Goal: Transaction & Acquisition: Purchase product/service

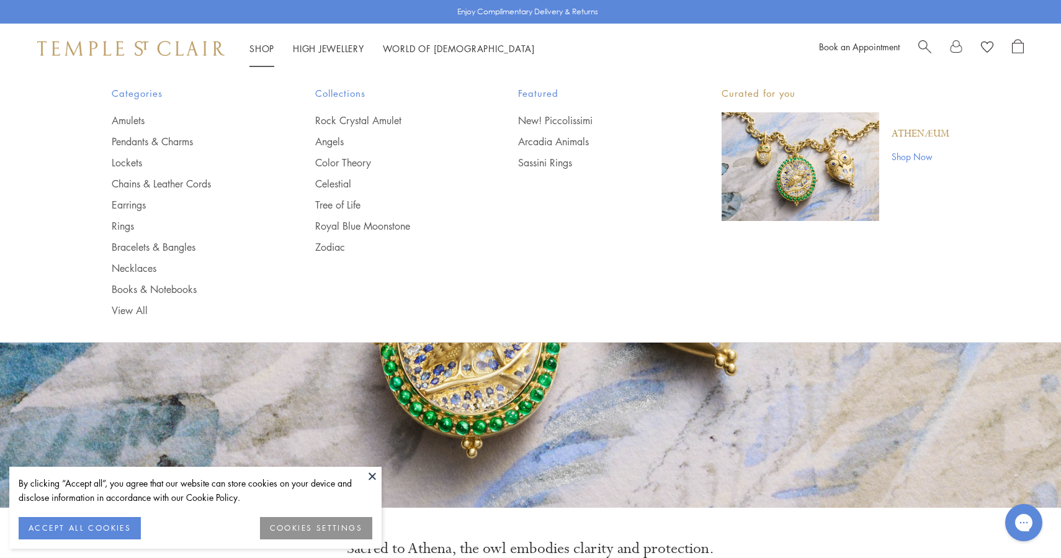
click at [925, 41] on span "Search" at bounding box center [924, 45] width 13 height 13
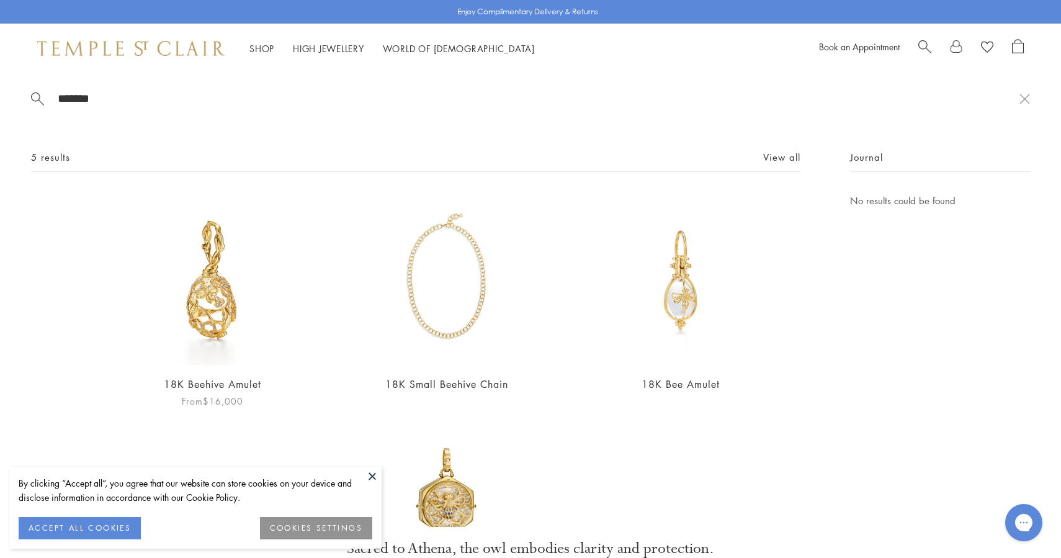
type input "*******"
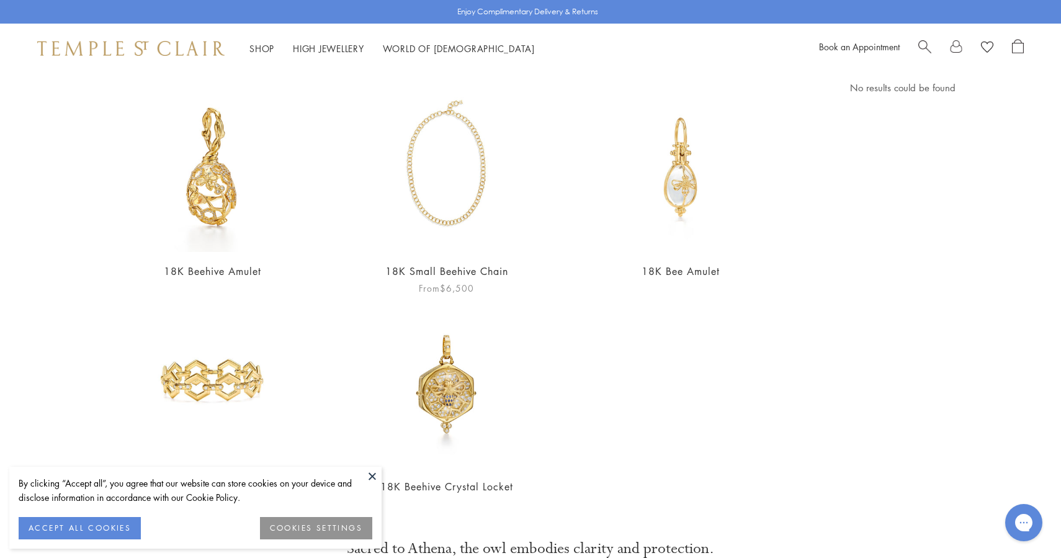
scroll to position [114, 0]
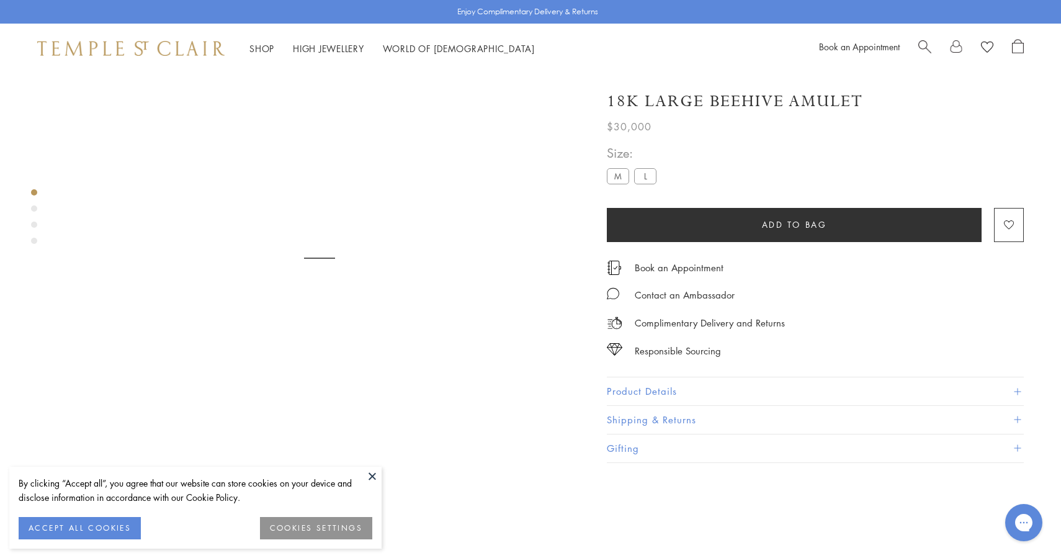
scroll to position [73, 0]
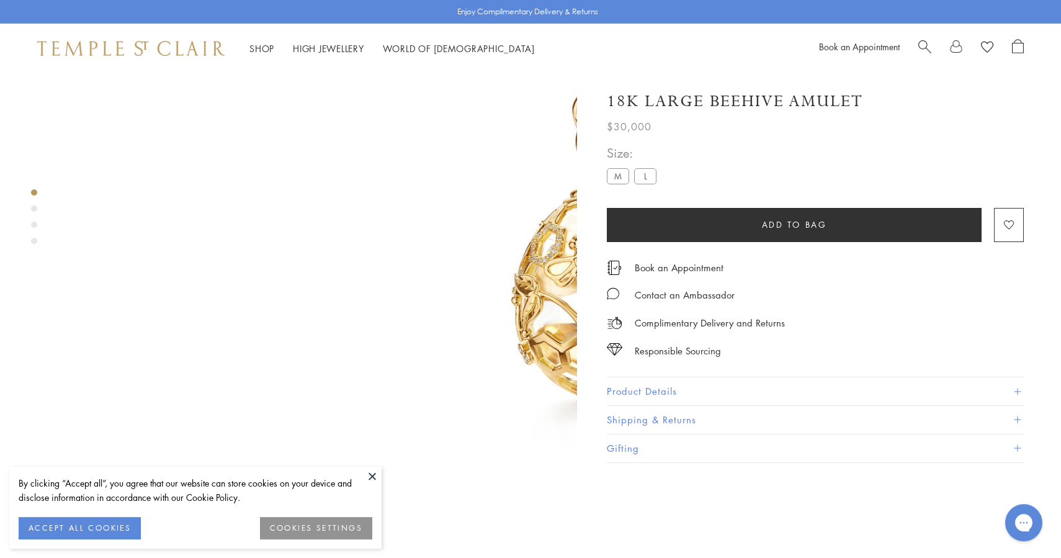
click at [613, 165] on div "Size: M L" at bounding box center [634, 165] width 55 height 44
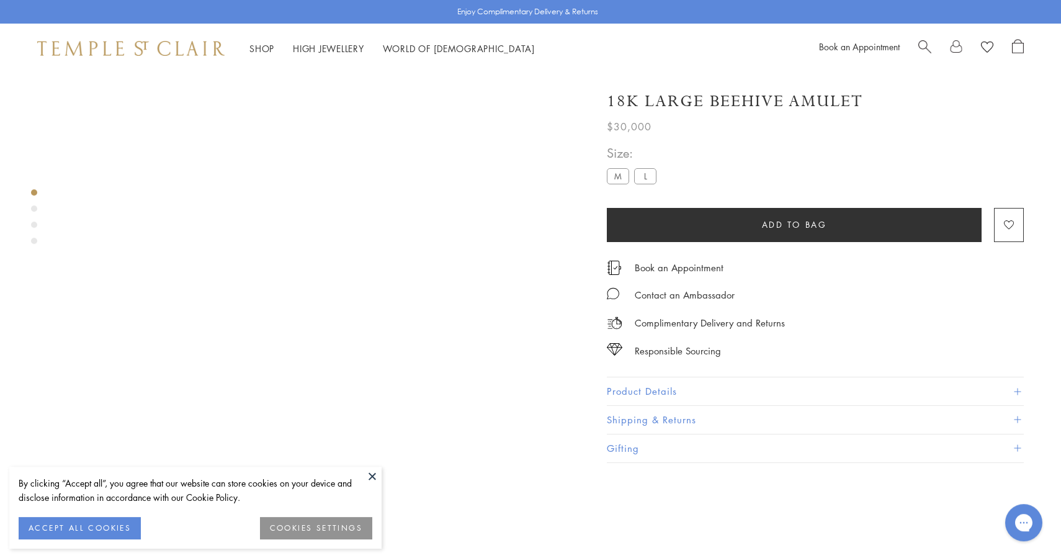
click at [617, 171] on label "M" at bounding box center [618, 176] width 22 height 16
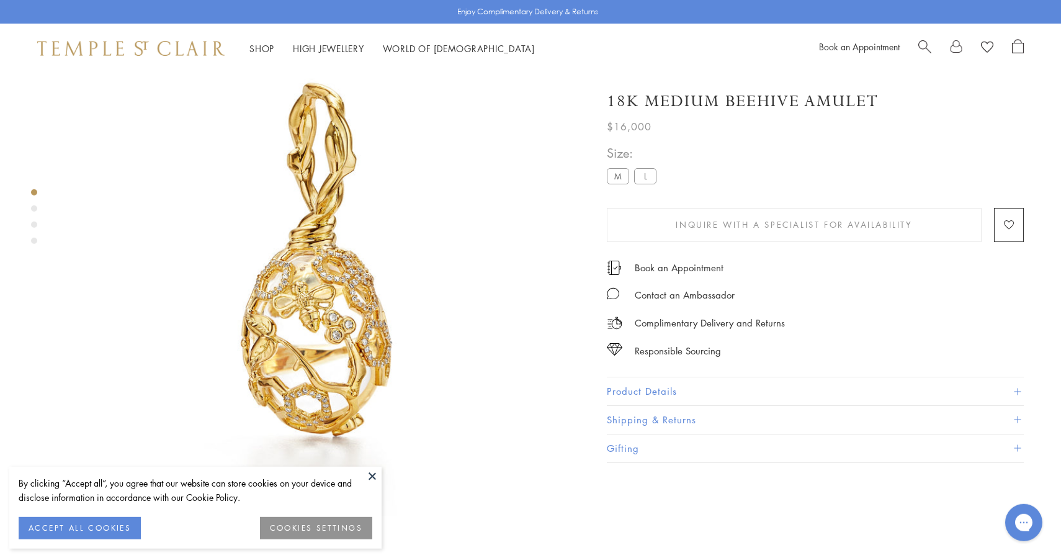
scroll to position [73, 0]
click at [649, 176] on label "L" at bounding box center [645, 176] width 22 height 16
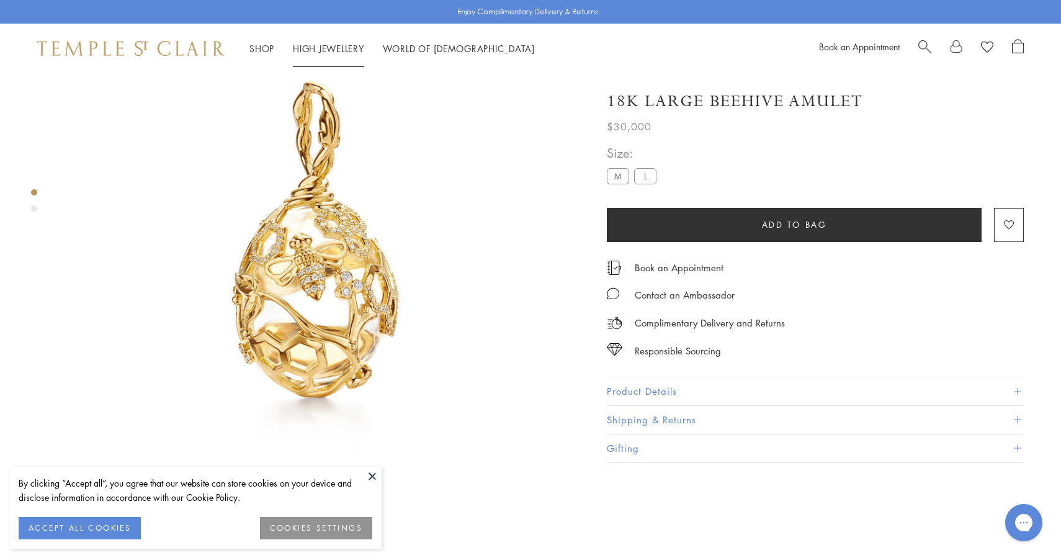
click at [328, 50] on link "High Jewellery High Jewellery" at bounding box center [328, 48] width 71 height 12
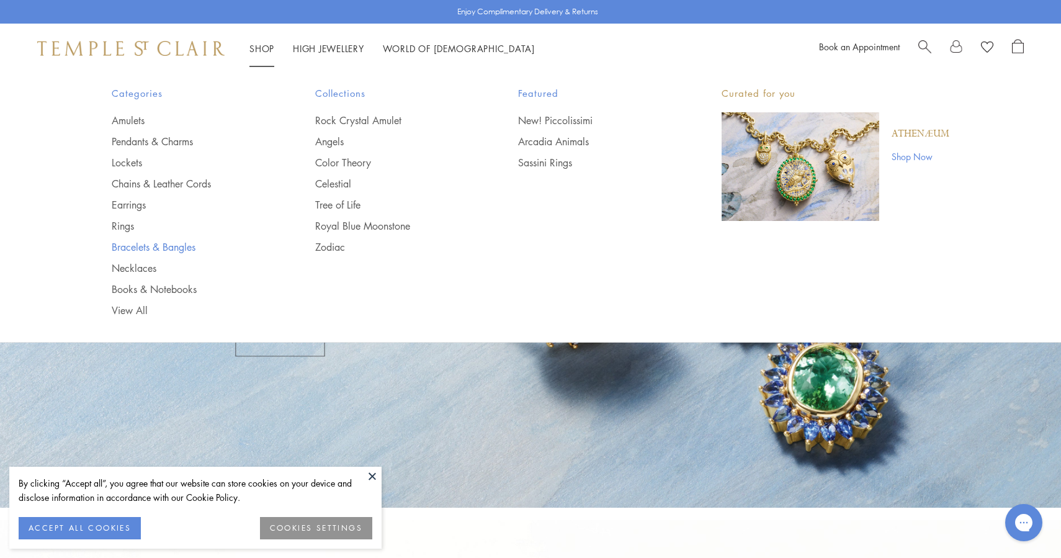
click at [138, 244] on link "Bracelets & Bangles" at bounding box center [189, 247] width 154 height 14
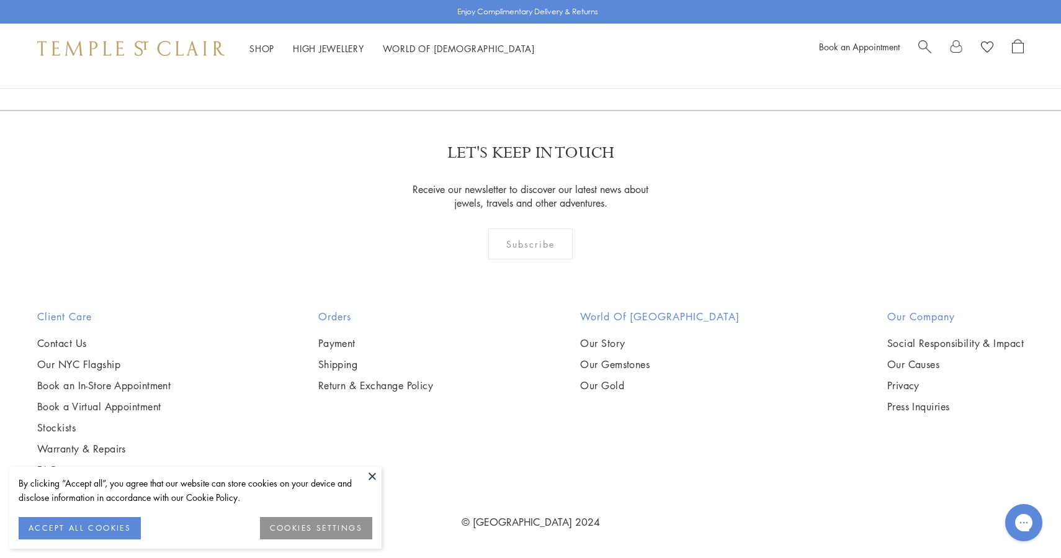
scroll to position [2504, 0]
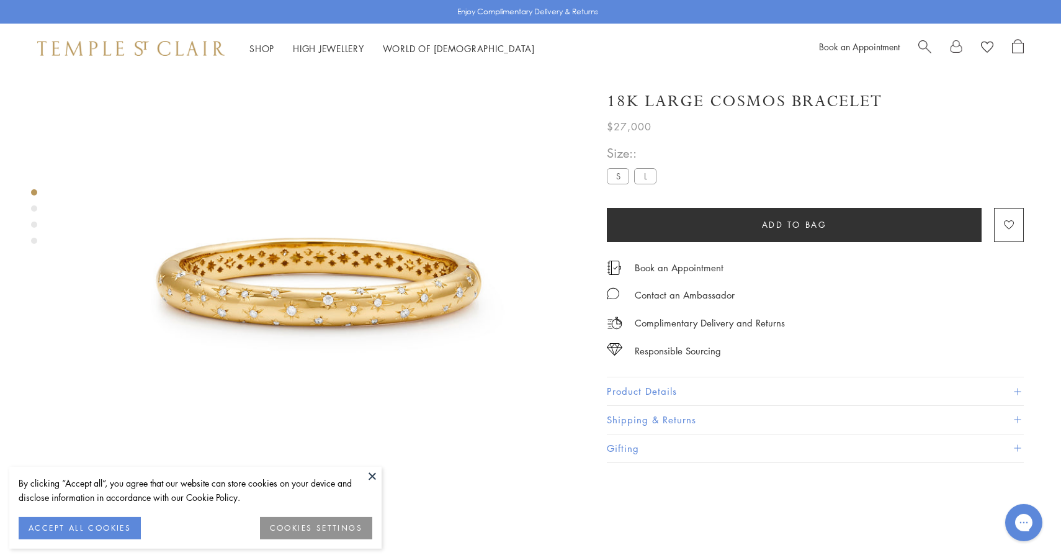
scroll to position [73, 0]
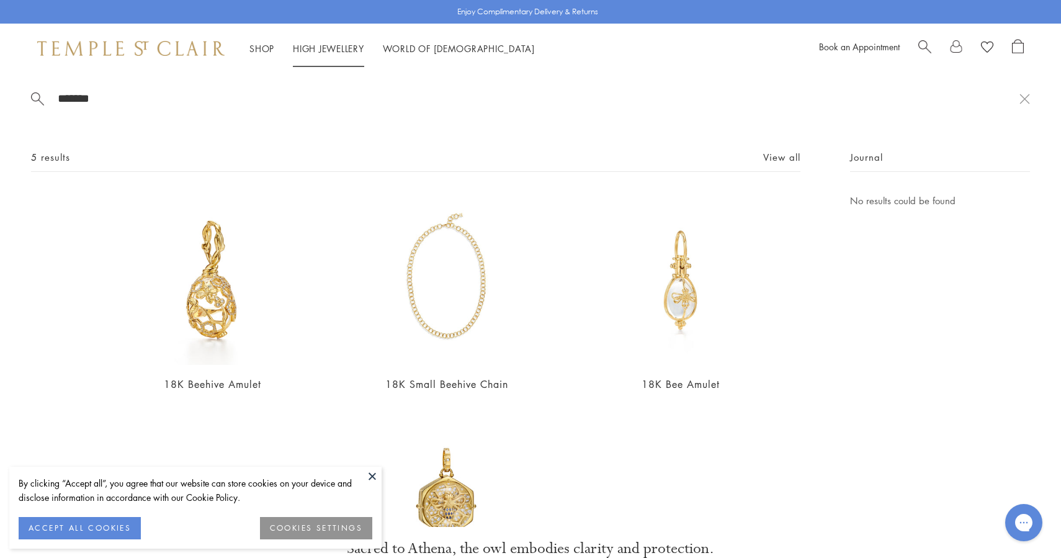
scroll to position [114, 0]
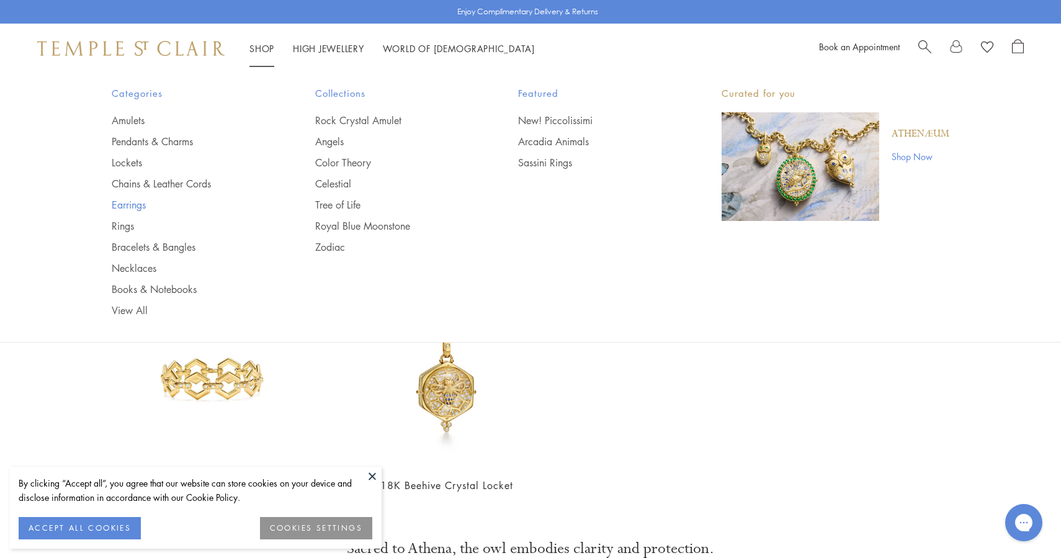
click at [130, 205] on link "Earrings" at bounding box center [189, 205] width 154 height 14
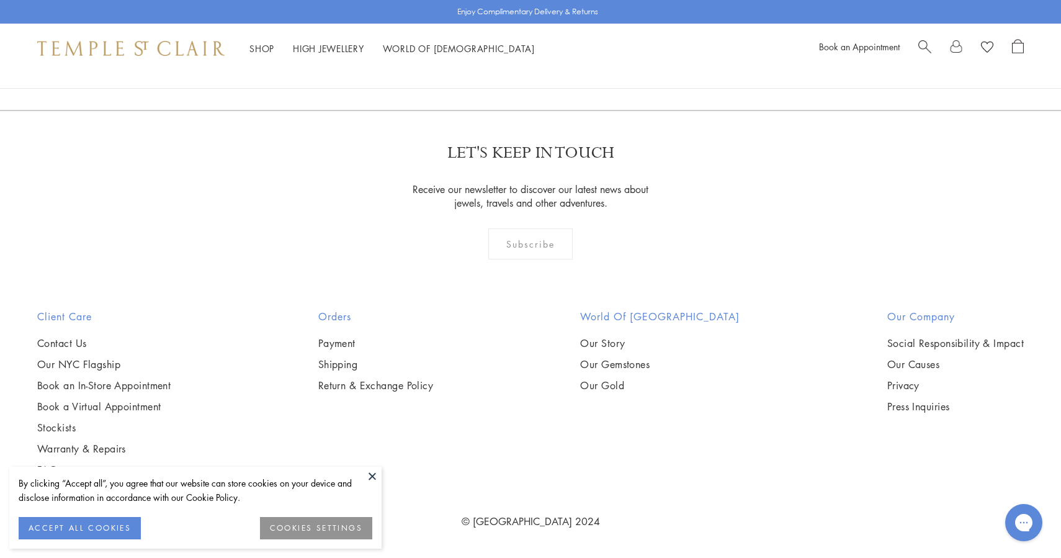
scroll to position [4058, 0]
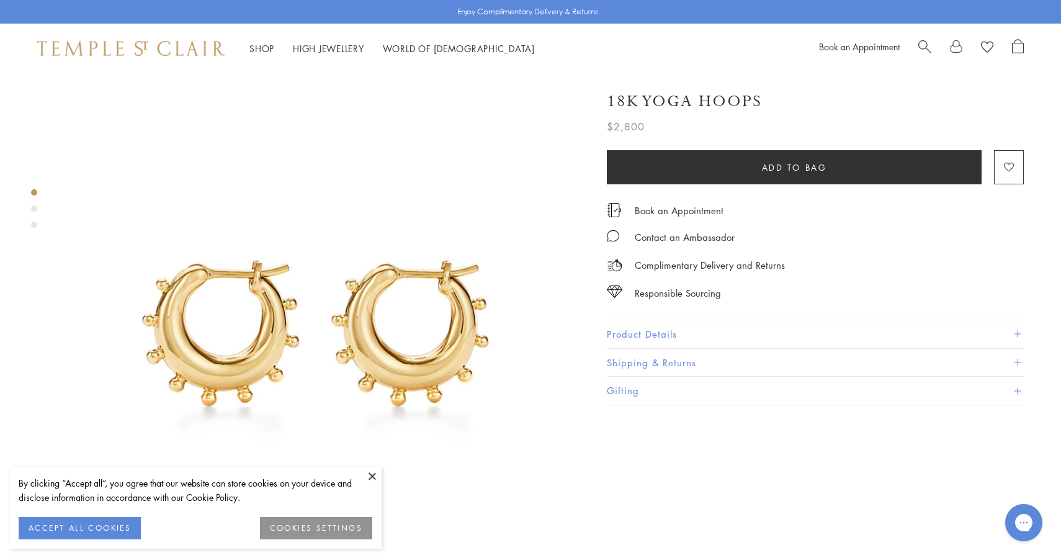
click at [928, 52] on link "Search" at bounding box center [924, 48] width 13 height 19
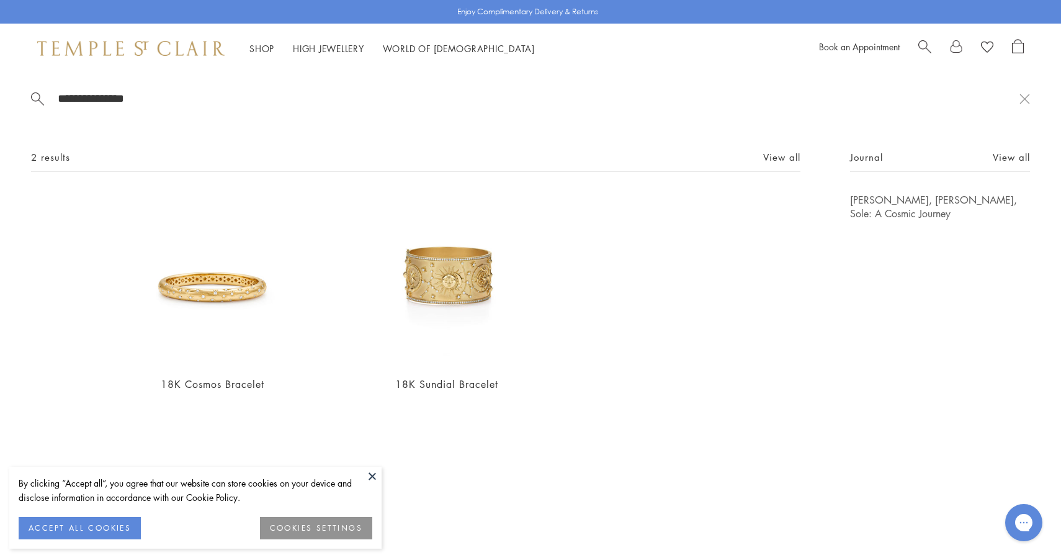
type input "**********"
click at [277, 94] on input "**********" at bounding box center [537, 98] width 963 height 14
click at [338, 184] on link "Celestial" at bounding box center [392, 184] width 154 height 14
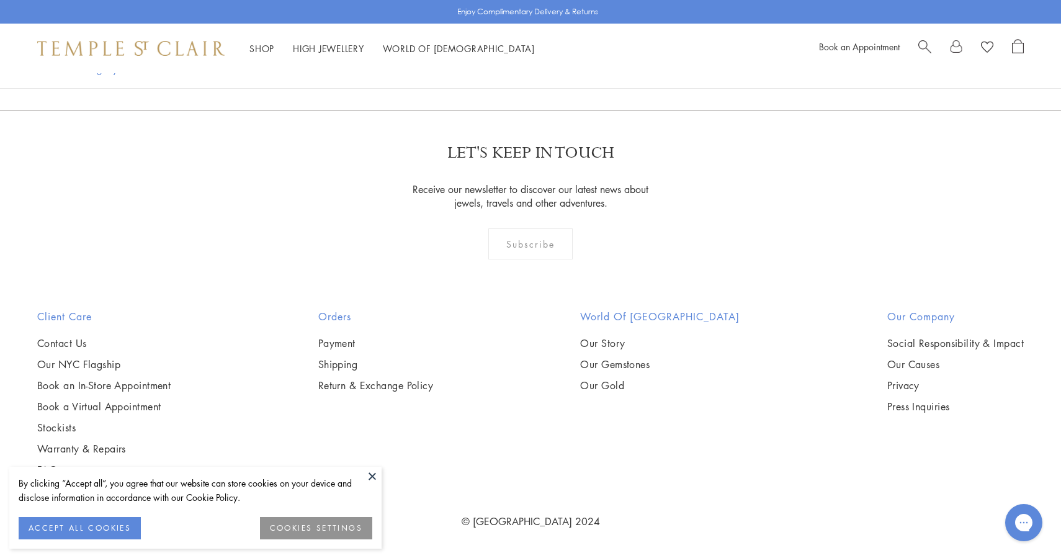
scroll to position [4097, 0]
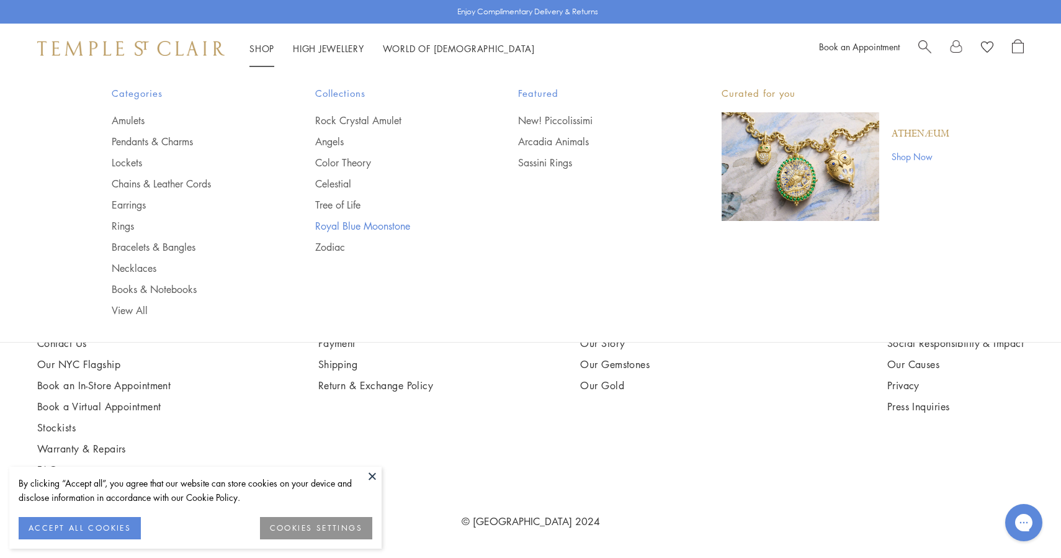
click at [341, 226] on link "Royal Blue Moonstone" at bounding box center [392, 226] width 154 height 14
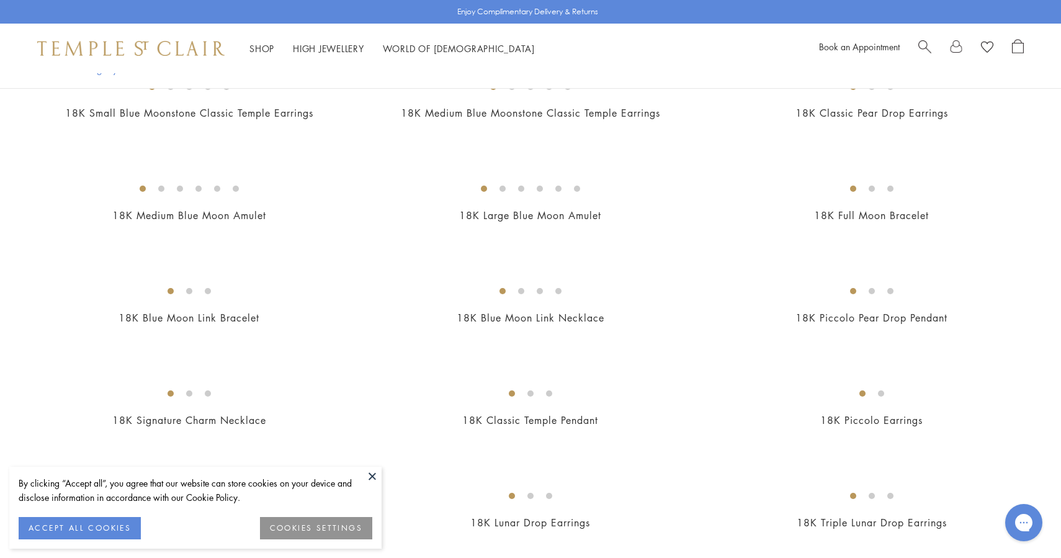
scroll to position [729, 0]
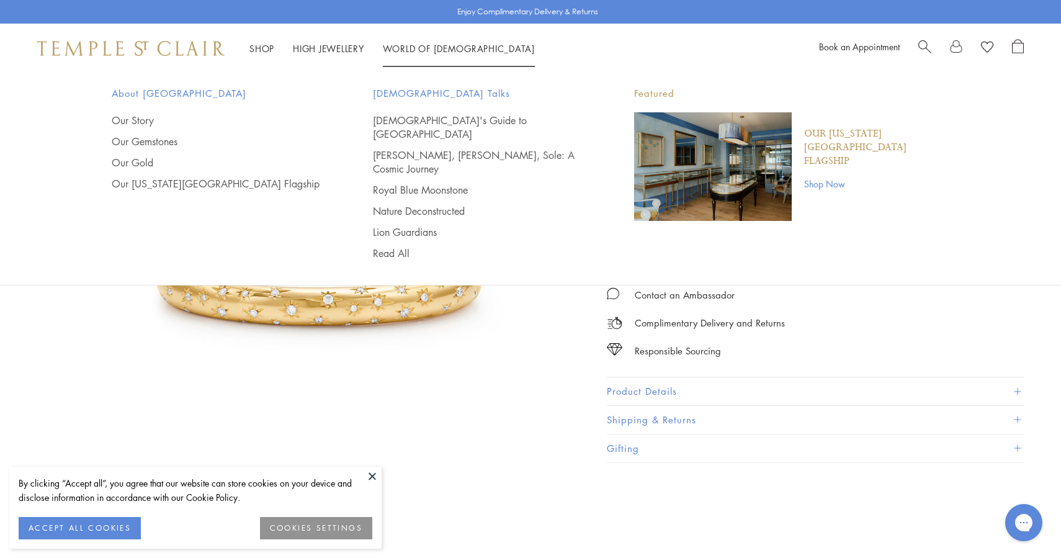
click at [920, 46] on span "Search" at bounding box center [924, 45] width 13 height 13
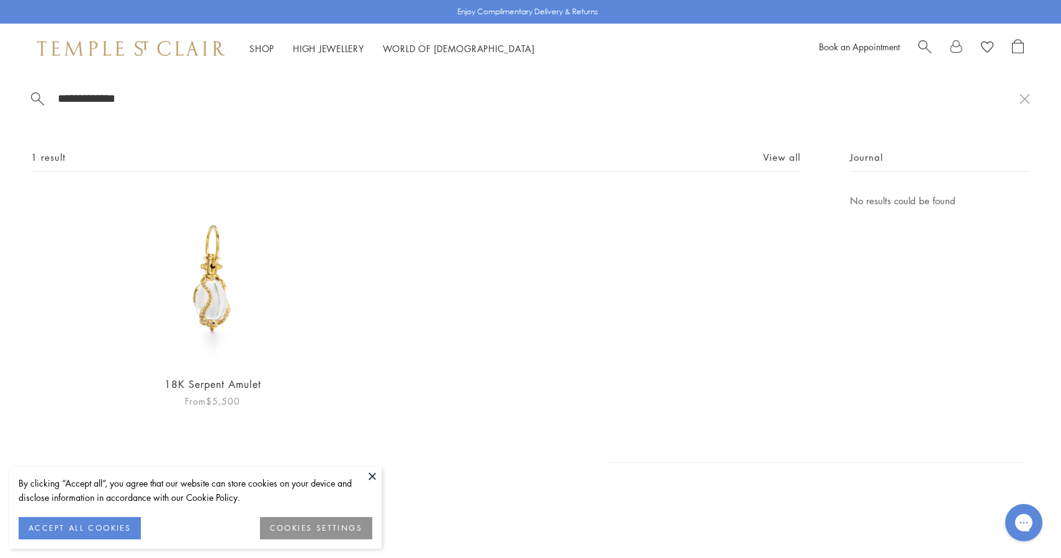
type input "**********"
click at [201, 311] on img at bounding box center [213, 279] width 172 height 172
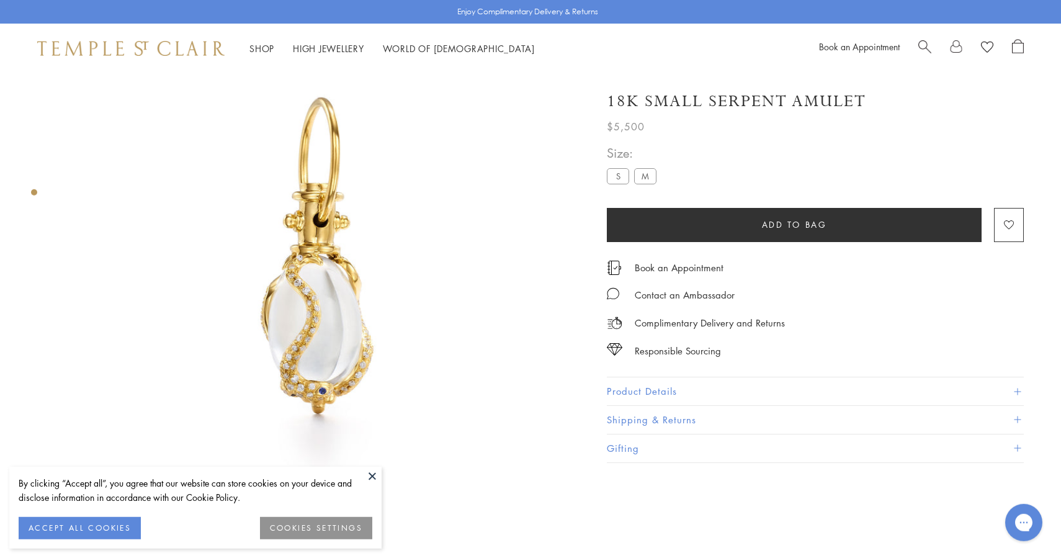
scroll to position [73, 0]
click at [646, 170] on label "M" at bounding box center [645, 176] width 22 height 16
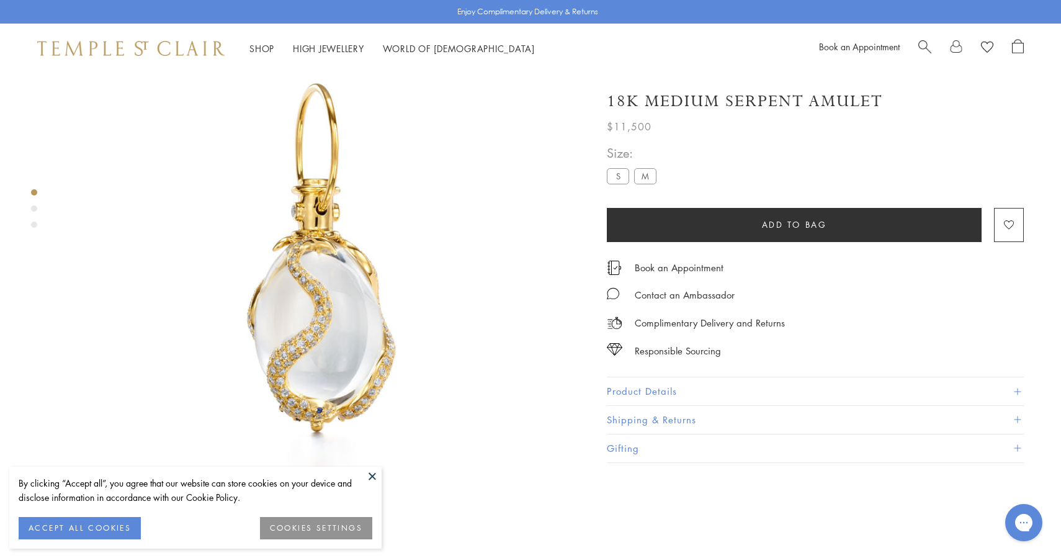
click at [618, 165] on div "Size: S M" at bounding box center [634, 165] width 55 height 44
click at [620, 172] on label "S" at bounding box center [618, 176] width 22 height 16
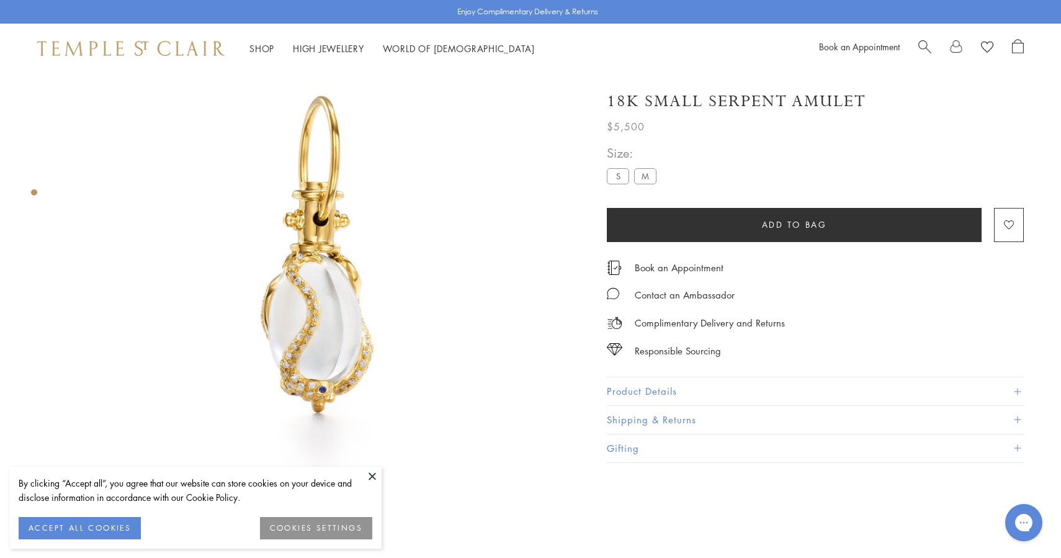
click at [648, 174] on label "M" at bounding box center [645, 176] width 22 height 16
